Goal: Check status: Check status

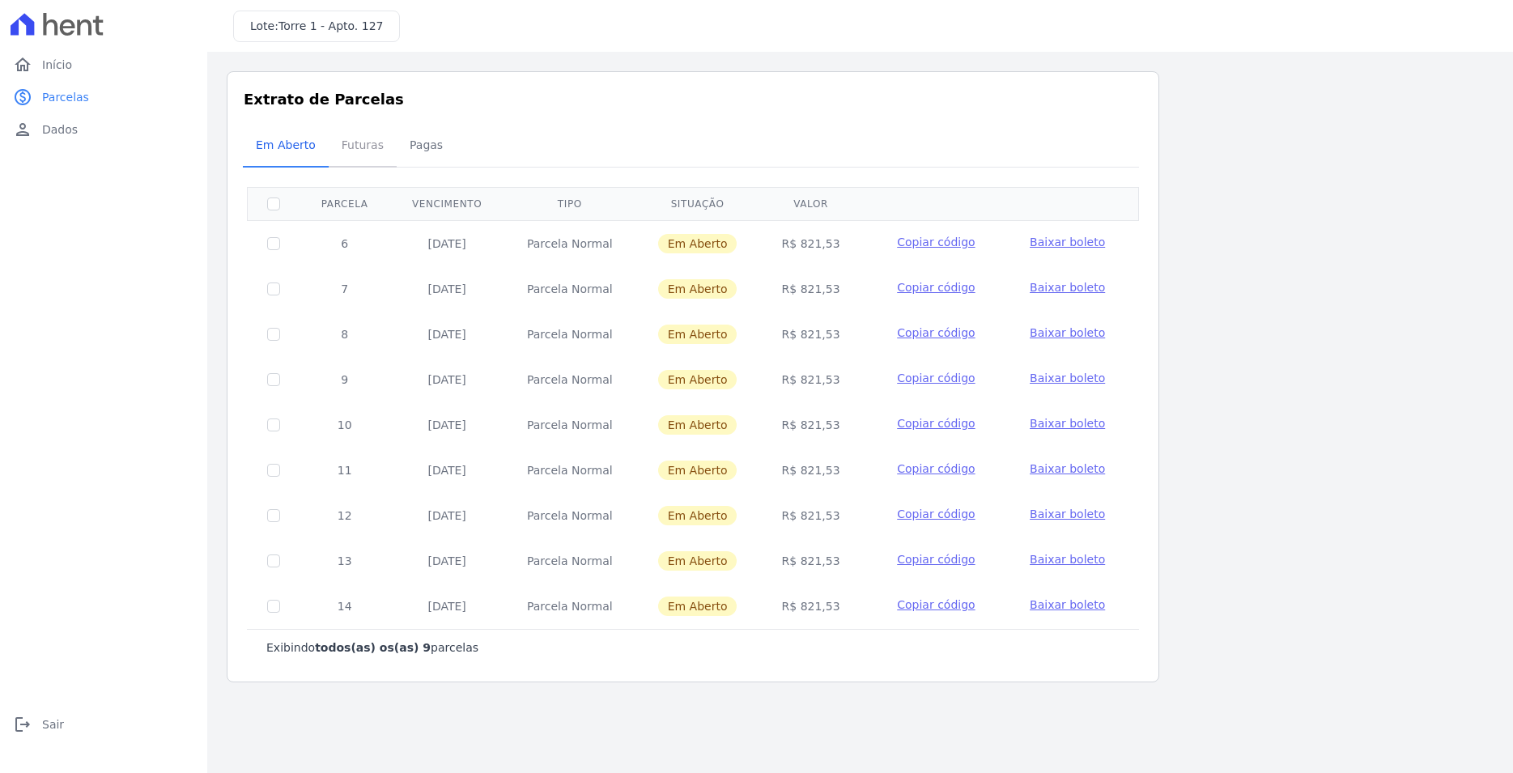
click at [373, 154] on span "Futuras" at bounding box center [363, 145] width 62 height 32
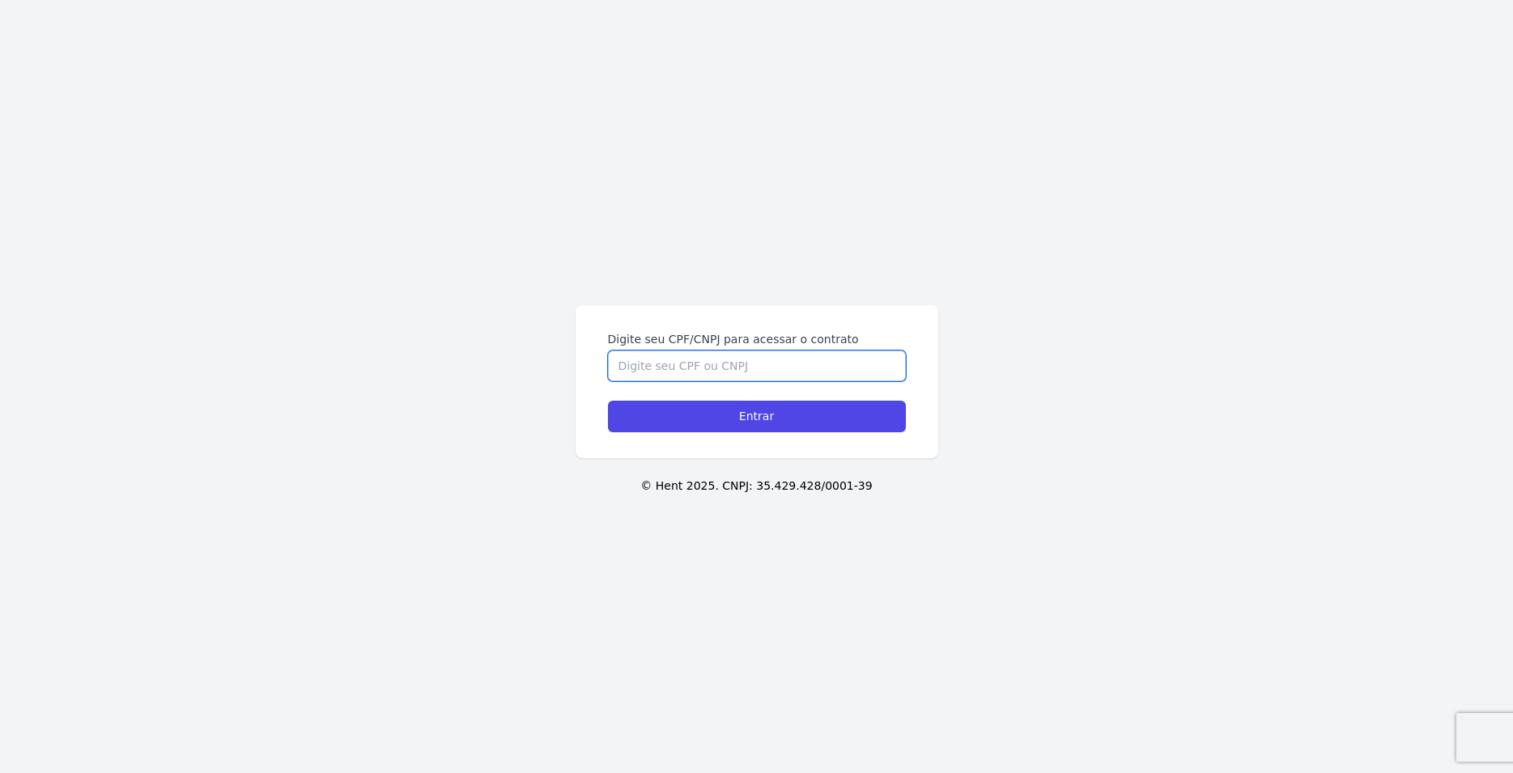
click at [689, 375] on input "Digite seu CPF/CNPJ para acessar o contrato" at bounding box center [757, 366] width 298 height 31
type input "45003172877"
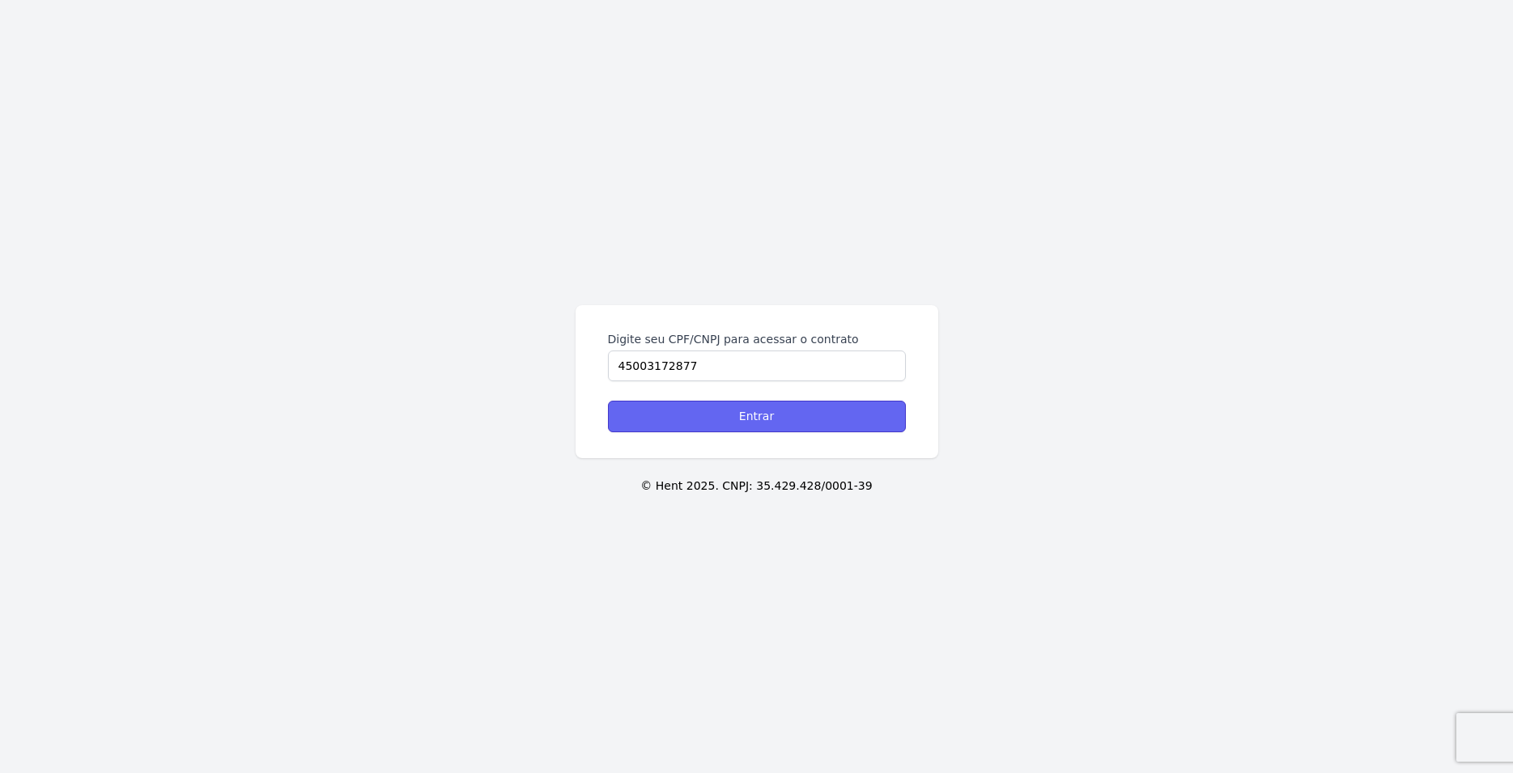
click at [773, 419] on input "Entrar" at bounding box center [757, 417] width 298 height 32
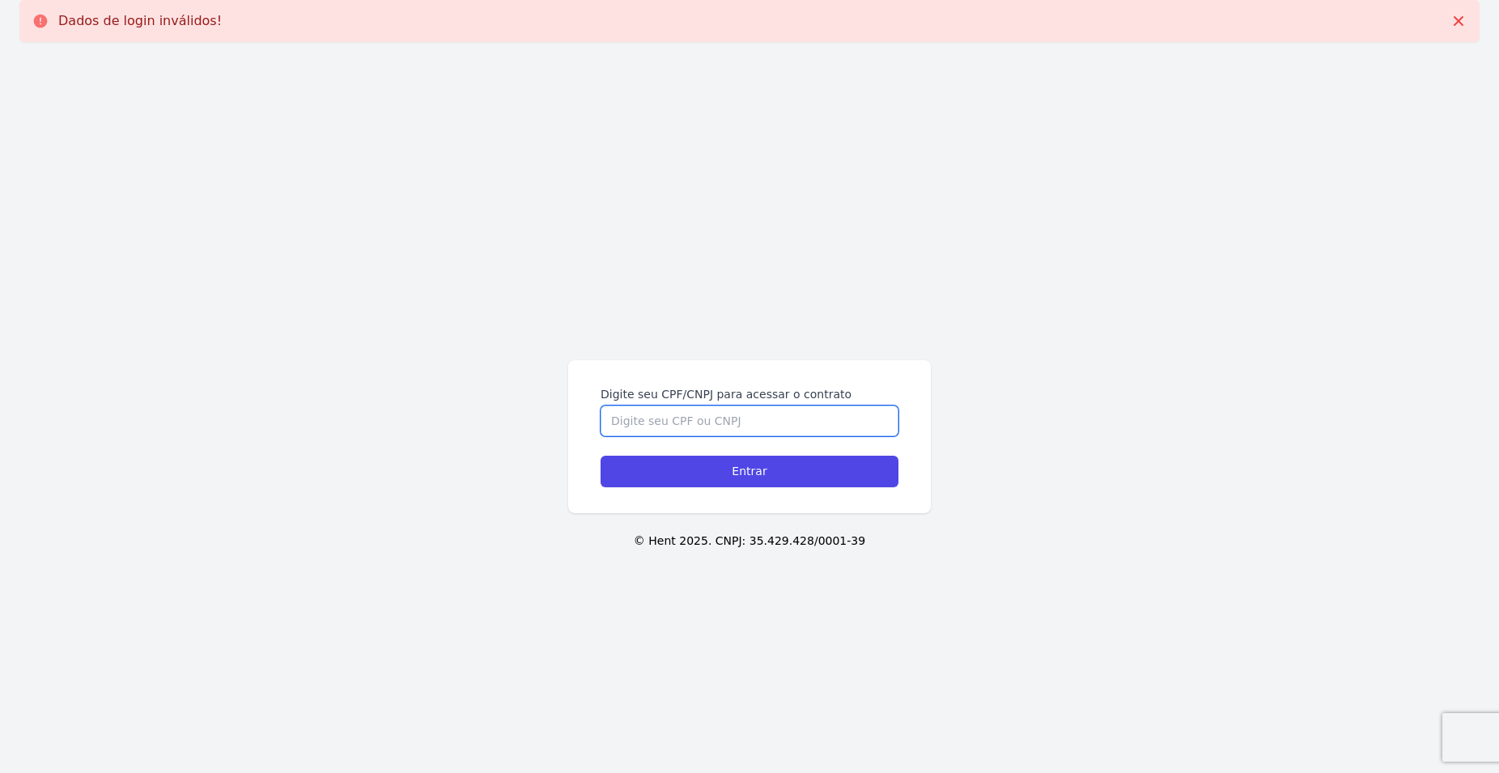
click at [773, 419] on input "Digite seu CPF/CNPJ para acessar o contrato" at bounding box center [750, 421] width 298 height 31
type input "45003172877"
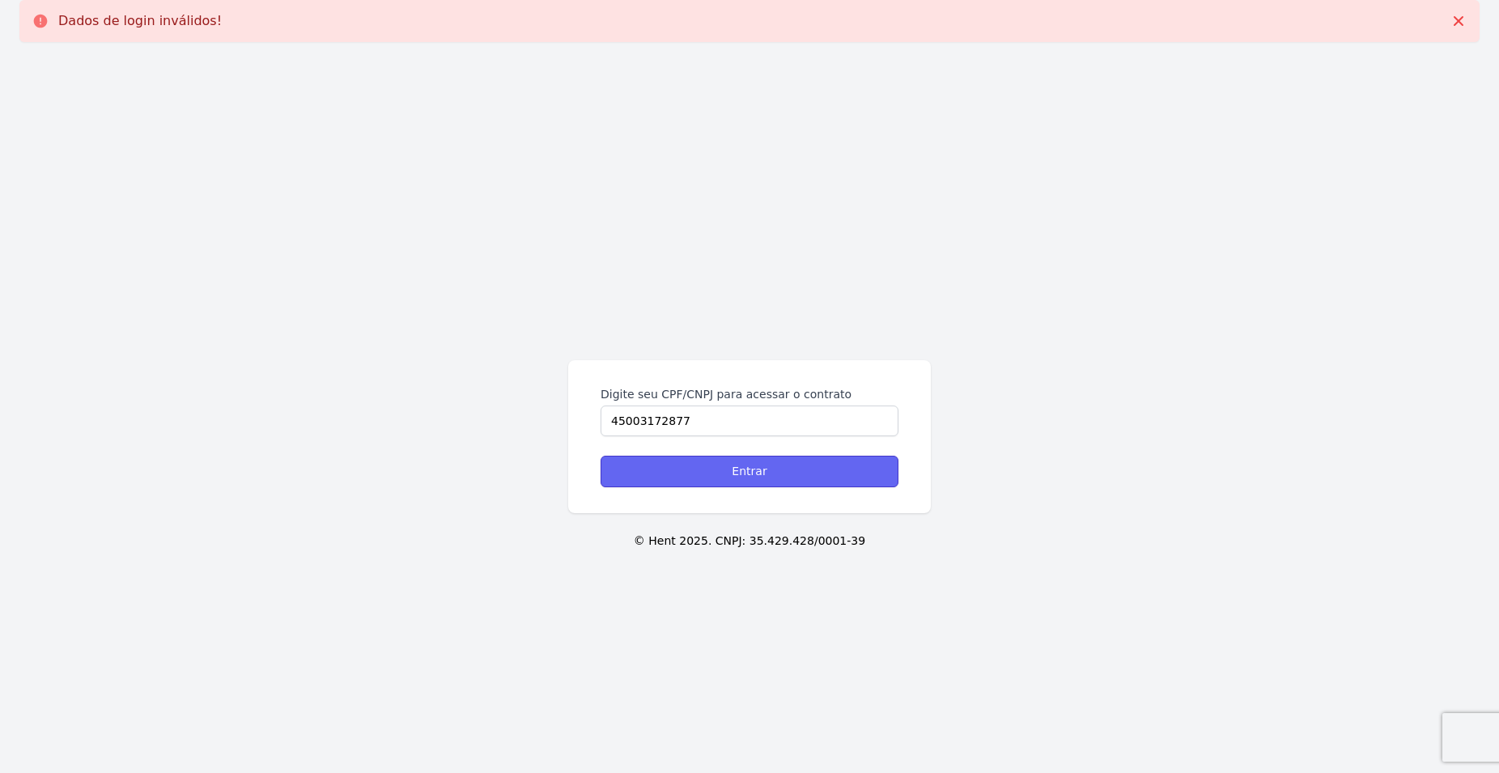
click at [793, 480] on input "Entrar" at bounding box center [750, 472] width 298 height 32
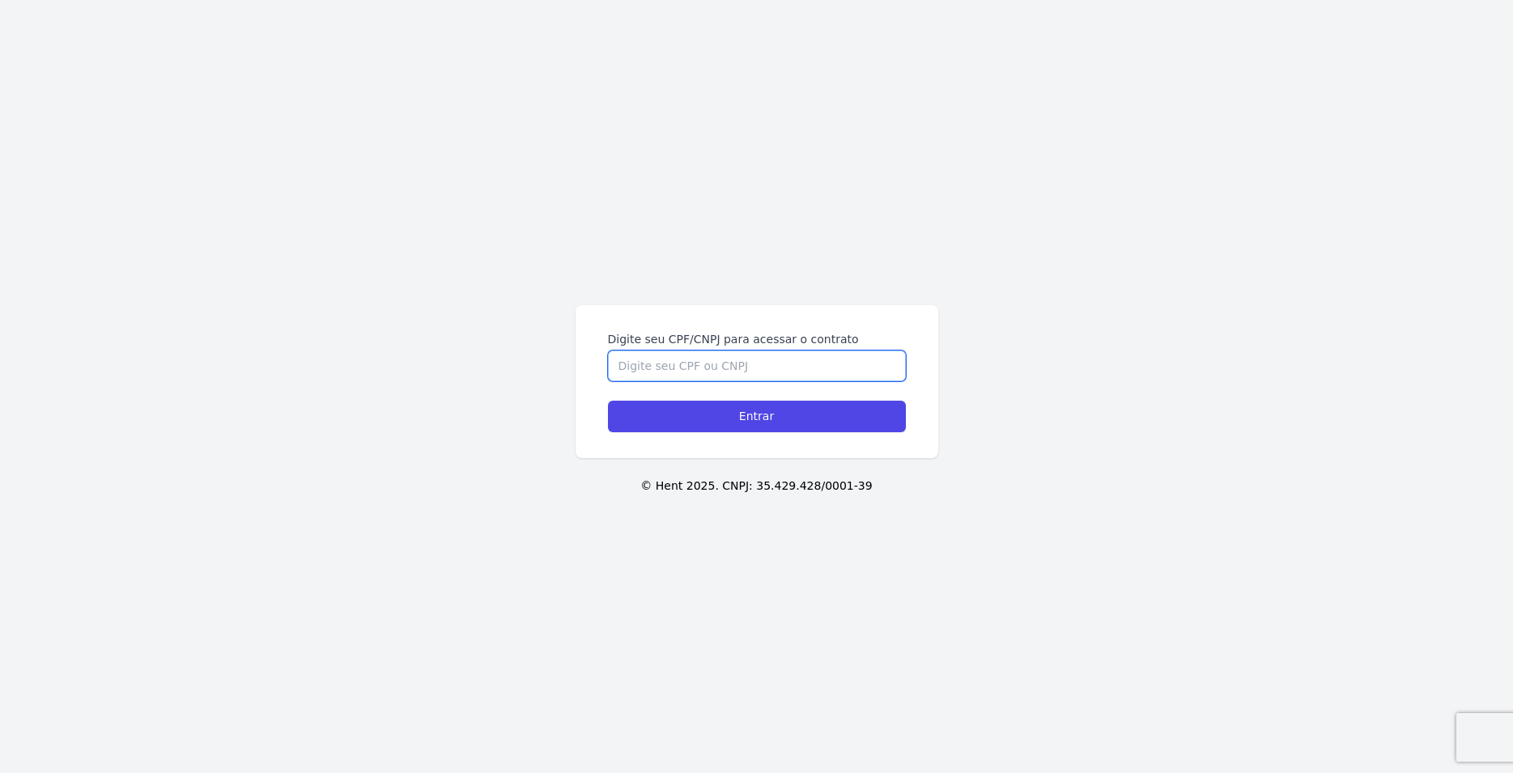
click at [720, 380] on input "Digite seu CPF/CNPJ para acessar o contrato" at bounding box center [757, 366] width 298 height 31
type input "45003172877"
click at [608, 401] on input "Entrar" at bounding box center [757, 417] width 298 height 32
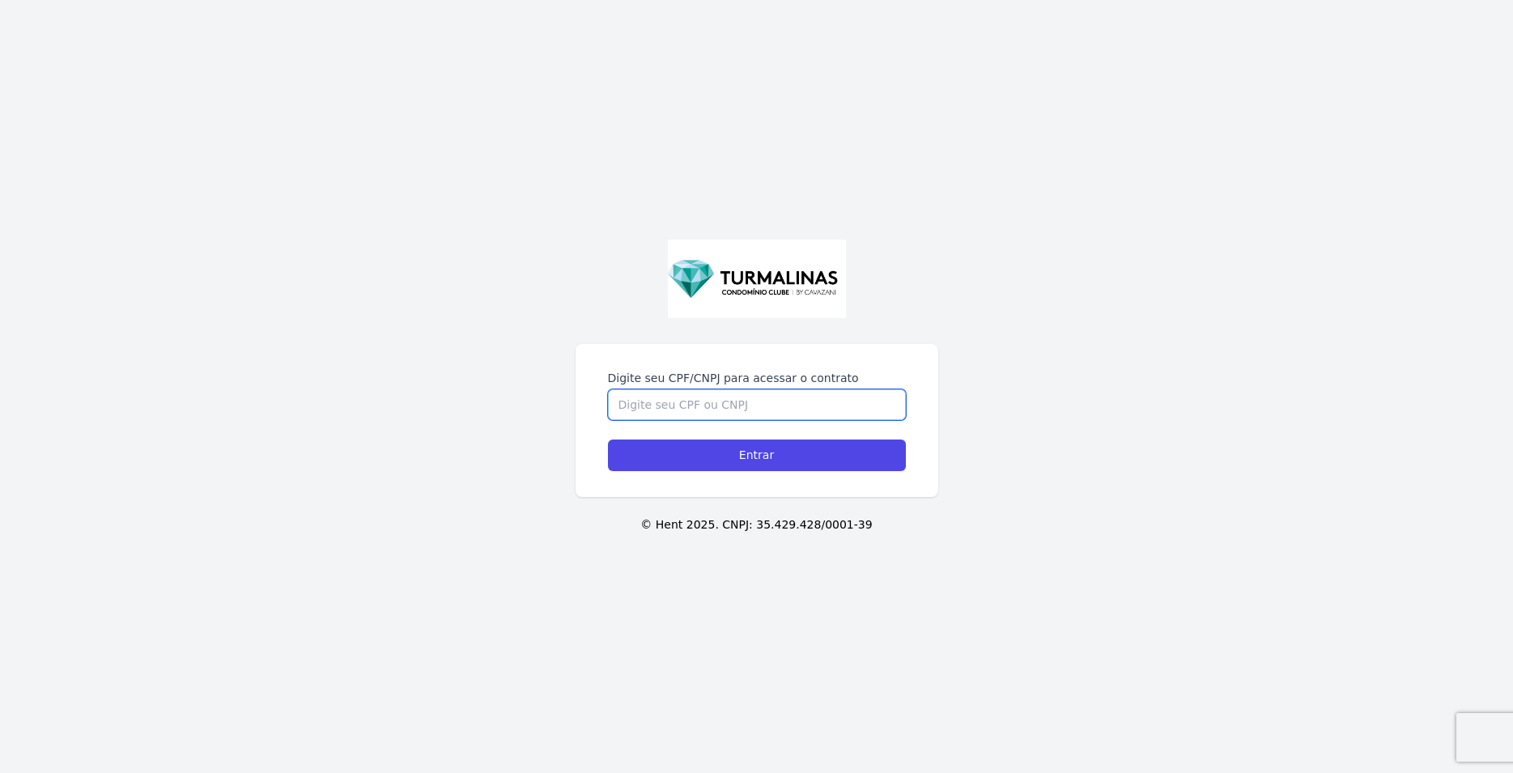
click at [792, 395] on input "Digite seu CPF/CNPJ para acessar o contrato" at bounding box center [757, 404] width 298 height 31
type input "45003172877"
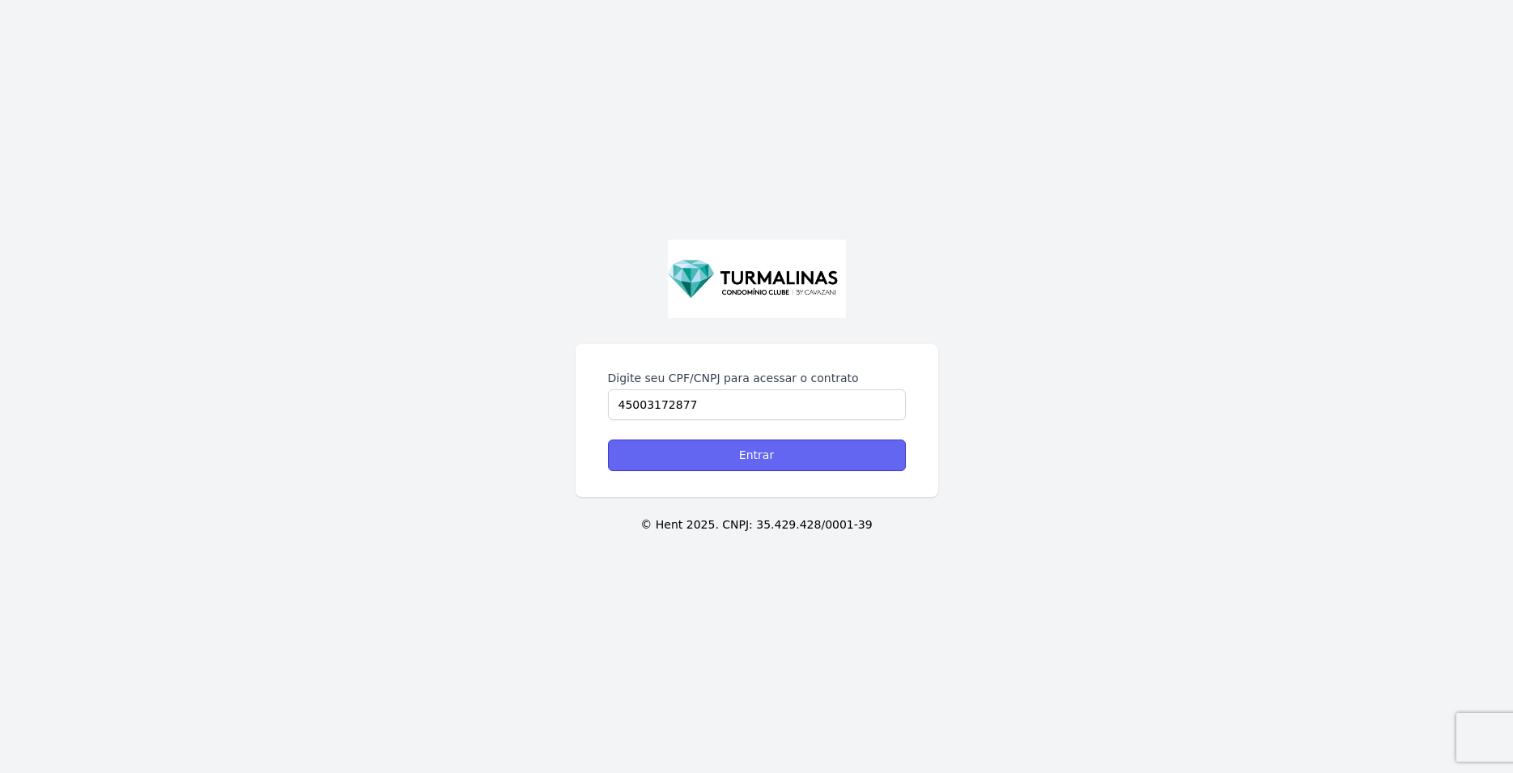
click at [752, 469] on input "Entrar" at bounding box center [757, 456] width 298 height 32
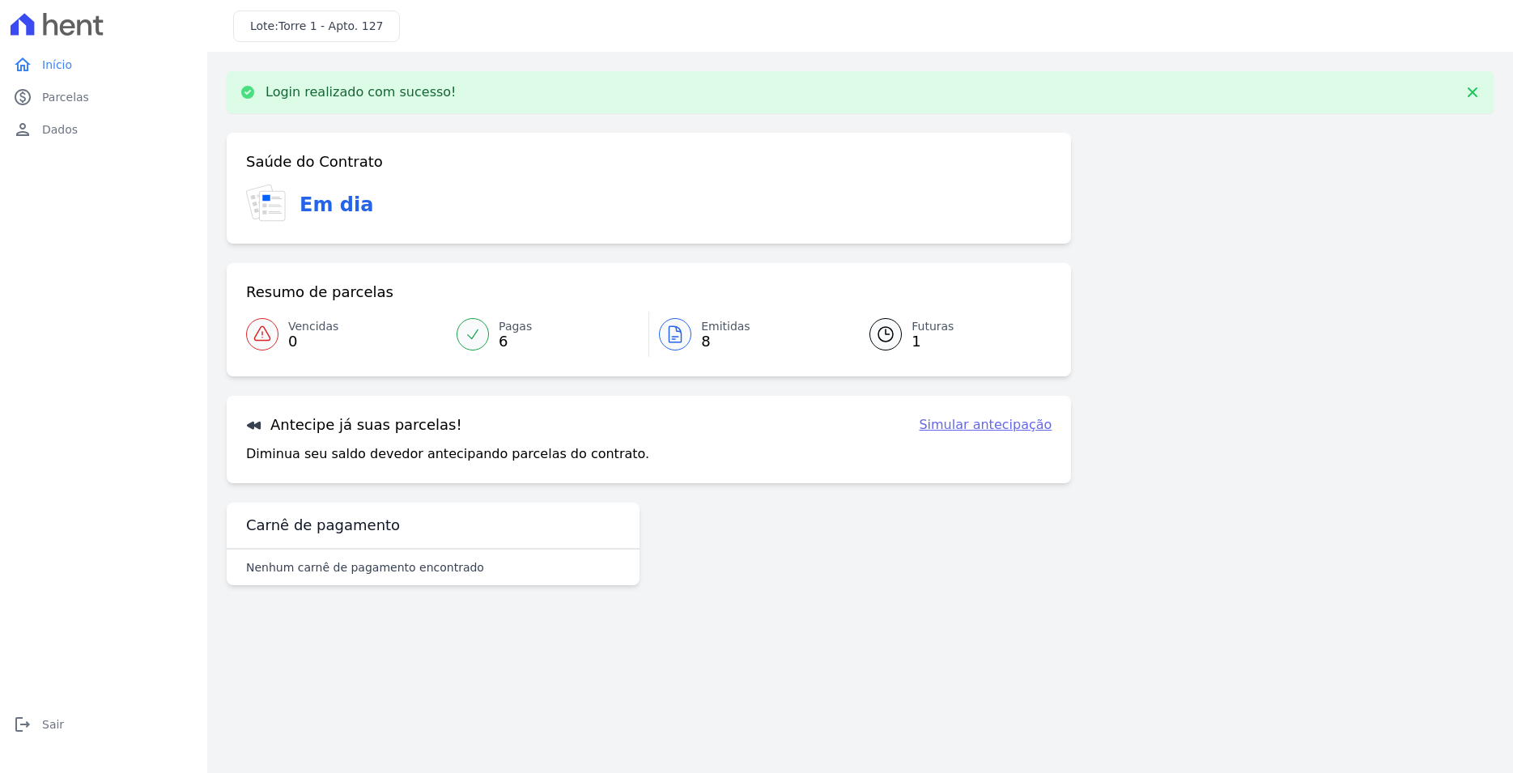
click at [917, 340] on span "1" at bounding box center [933, 341] width 42 height 13
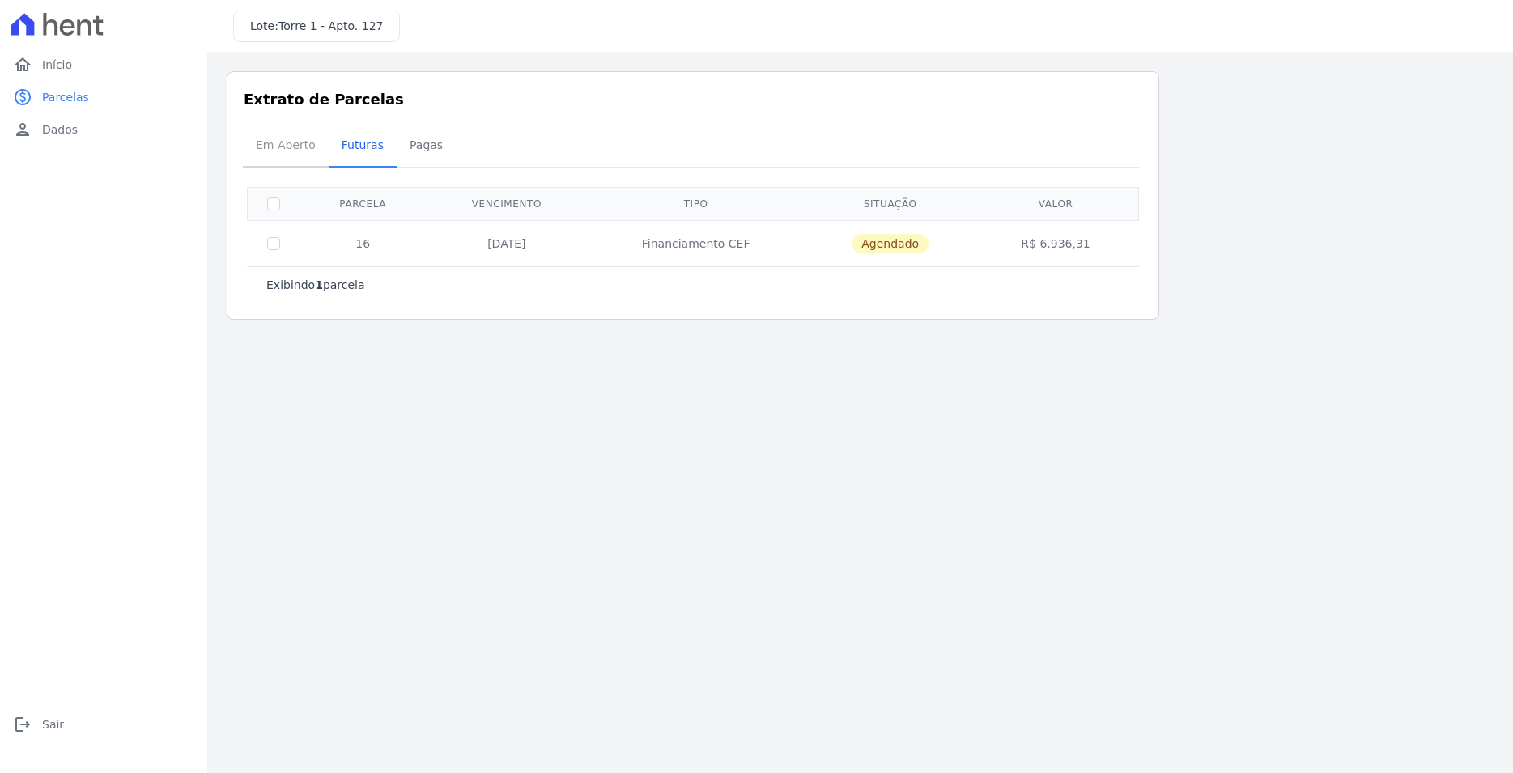
click at [289, 143] on span "Em Aberto" at bounding box center [285, 145] width 79 height 32
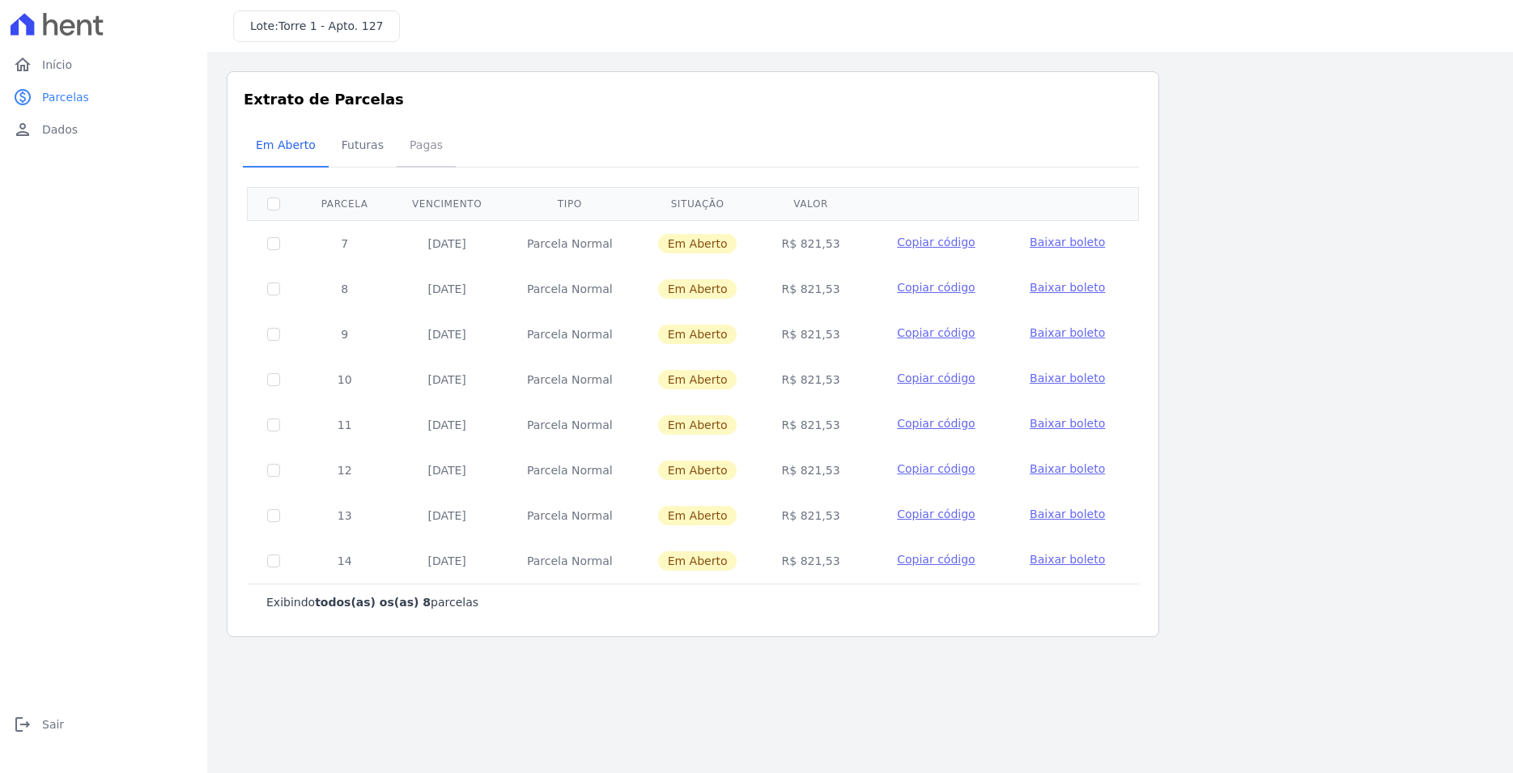
click at [408, 144] on span "Pagas" at bounding box center [426, 145] width 53 height 32
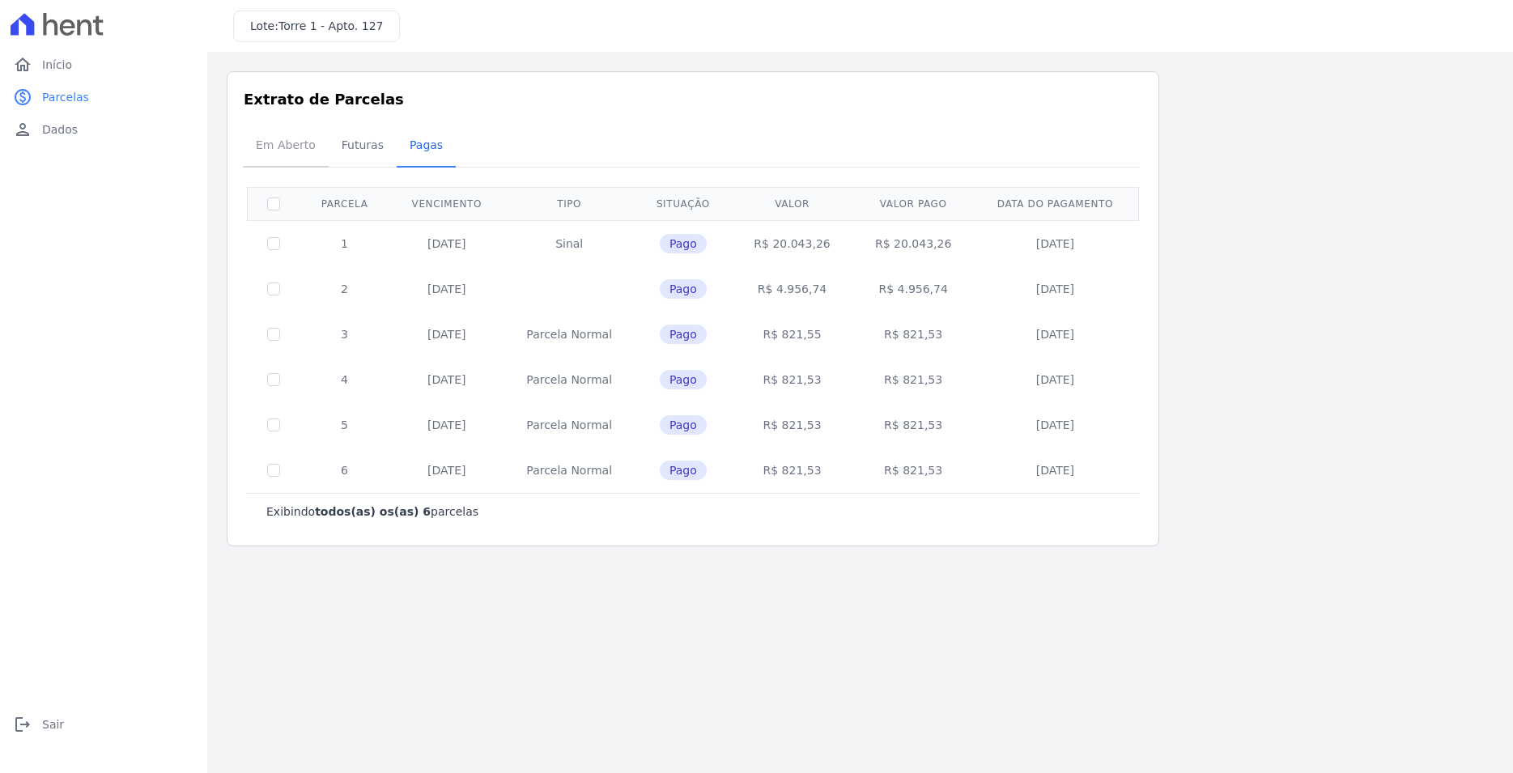
click at [304, 141] on span "Em Aberto" at bounding box center [285, 145] width 79 height 32
